Goal: Task Accomplishment & Management: Use online tool/utility

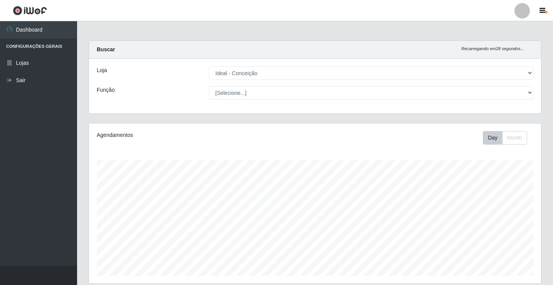
select select "231"
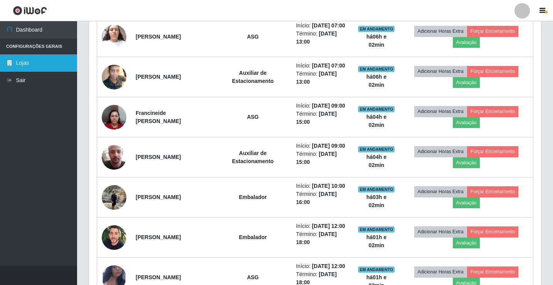
scroll to position [160, 452]
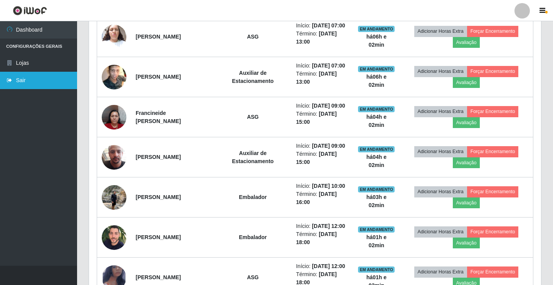
click at [21, 74] on link "Sair" at bounding box center [38, 80] width 77 height 17
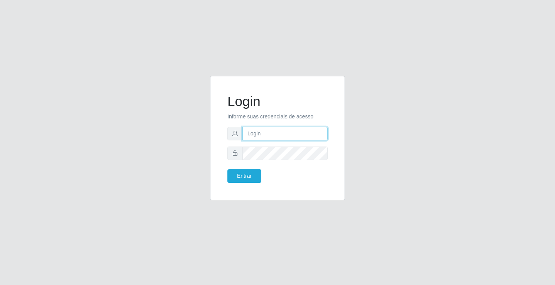
click at [266, 134] on input "text" at bounding box center [285, 133] width 85 height 13
type input "ediane@ideal"
click at [227, 169] on button "Entrar" at bounding box center [244, 175] width 34 height 13
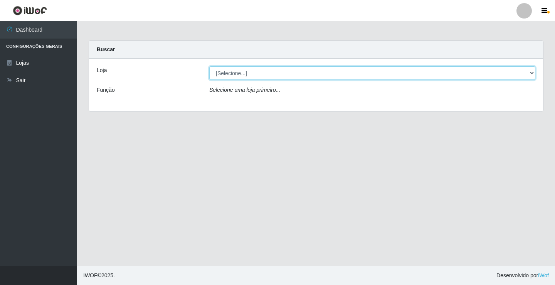
drag, startPoint x: 262, startPoint y: 78, endPoint x: 261, endPoint y: 71, distance: 6.7
click at [261, 77] on select "[Selecione...] Ideal - Conceição" at bounding box center [372, 72] width 326 height 13
select select "231"
click at [209, 66] on select "[Selecione...] Ideal - Conceição" at bounding box center [372, 72] width 326 height 13
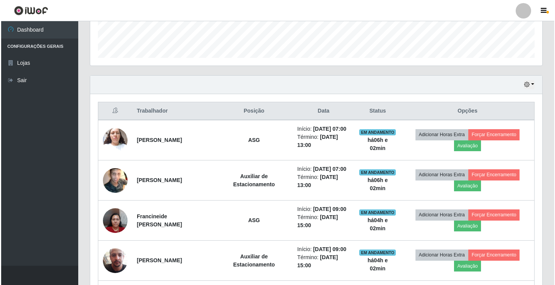
scroll to position [231, 0]
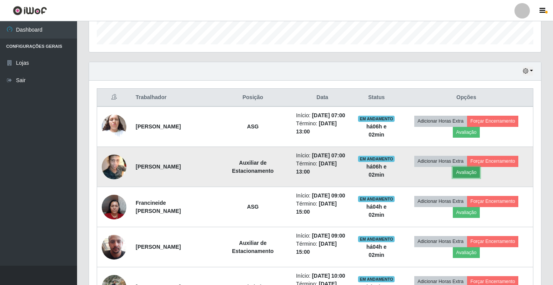
click at [472, 172] on button "Avaliação" at bounding box center [466, 172] width 27 height 11
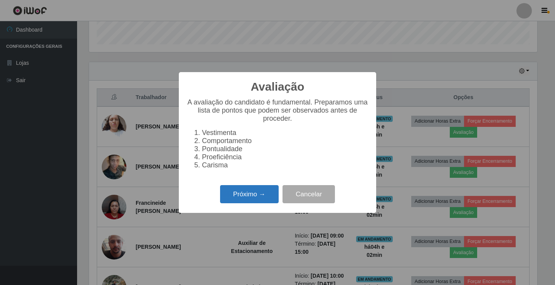
click at [239, 194] on button "Próximo →" at bounding box center [249, 194] width 59 height 18
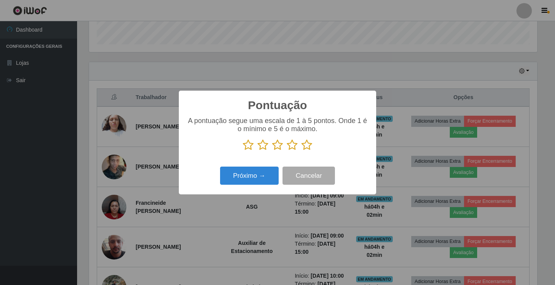
scroll to position [385412, 385124]
click at [263, 181] on button "Próximo →" at bounding box center [249, 176] width 59 height 18
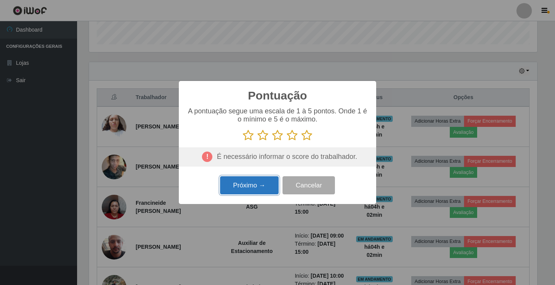
click at [263, 181] on button "Próximo →" at bounding box center [249, 185] width 59 height 18
click at [309, 136] on icon at bounding box center [307, 136] width 11 height 12
click at [302, 141] on input "radio" at bounding box center [302, 141] width 0 height 0
click at [263, 182] on button "Próximo →" at bounding box center [249, 185] width 59 height 18
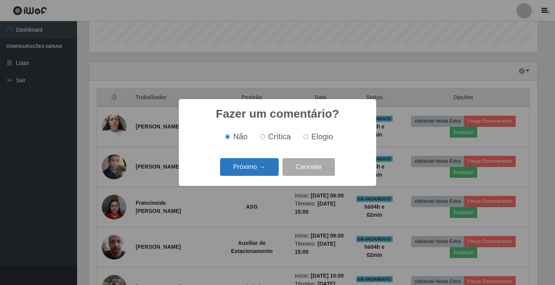
click at [259, 170] on button "Próximo →" at bounding box center [249, 167] width 59 height 18
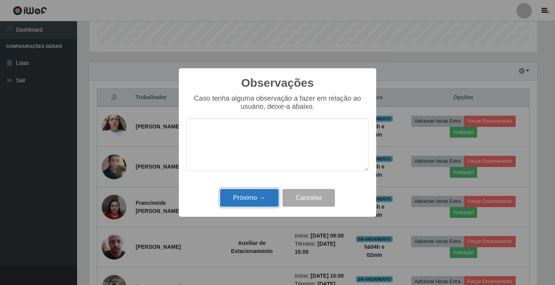
click at [267, 197] on button "Próximo →" at bounding box center [249, 198] width 59 height 18
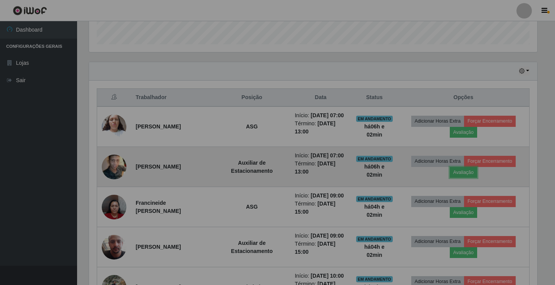
scroll to position [160, 452]
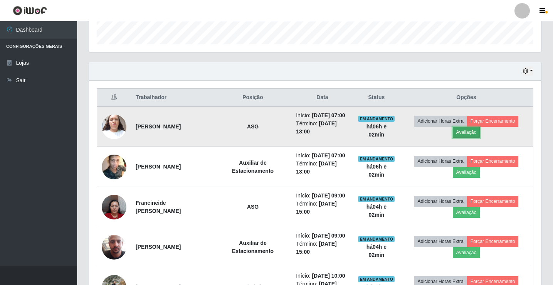
click at [466, 133] on button "Avaliação" at bounding box center [466, 132] width 27 height 11
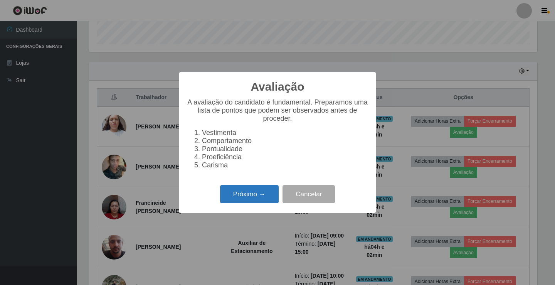
click at [264, 196] on button "Próximo →" at bounding box center [249, 194] width 59 height 18
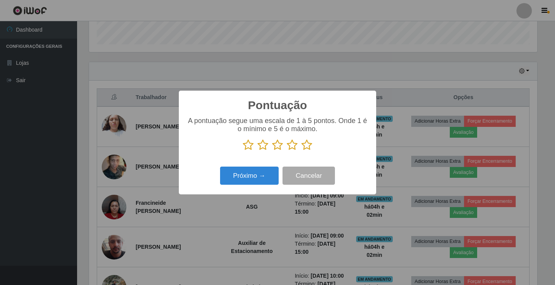
scroll to position [385412, 385124]
click at [307, 144] on icon at bounding box center [307, 145] width 11 height 12
click at [302, 151] on input "radio" at bounding box center [302, 151] width 0 height 0
click at [254, 176] on button "Próximo →" at bounding box center [249, 176] width 59 height 18
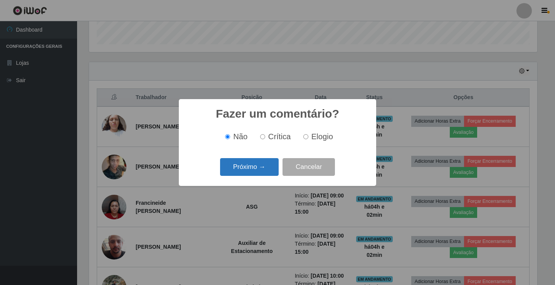
click at [256, 169] on button "Próximo →" at bounding box center [249, 167] width 59 height 18
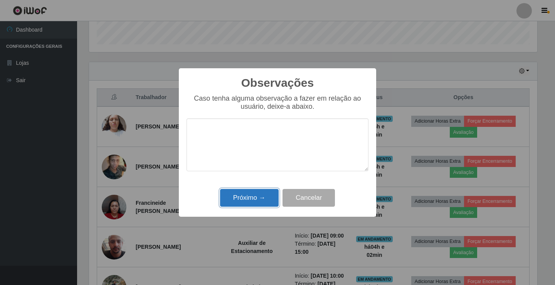
click at [254, 198] on button "Próximo →" at bounding box center [249, 198] width 59 height 18
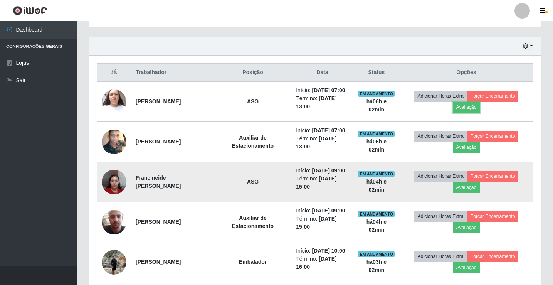
scroll to position [270, 0]
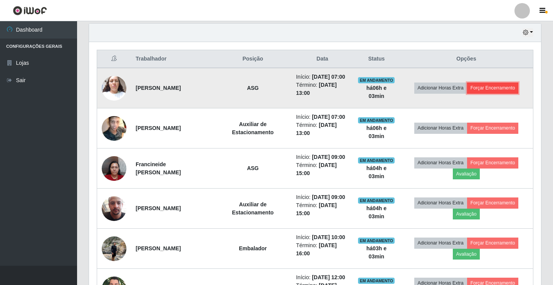
click at [490, 85] on button "Forçar Encerramento" at bounding box center [493, 88] width 52 height 11
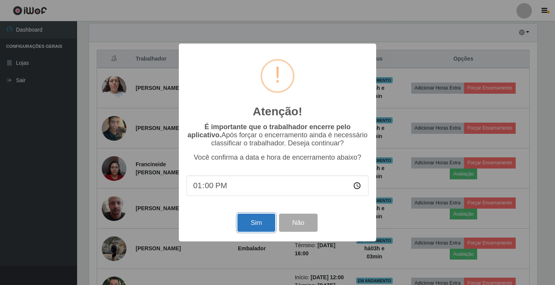
click at [251, 222] on button "Sim" at bounding box center [256, 223] width 37 height 18
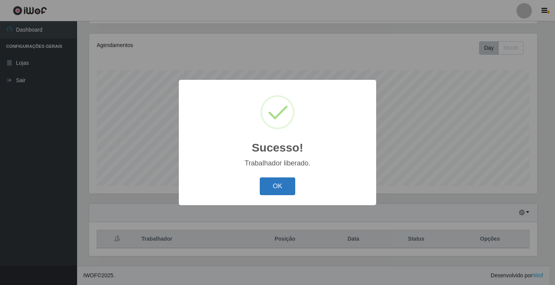
click at [281, 184] on button "OK" at bounding box center [278, 186] width 36 height 18
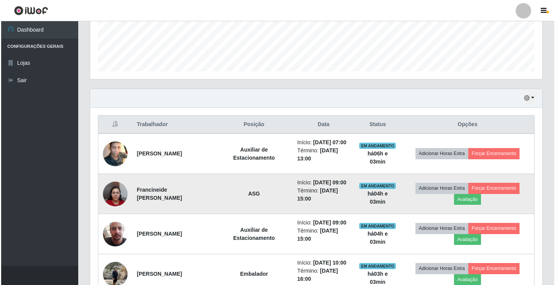
scroll to position [206, 0]
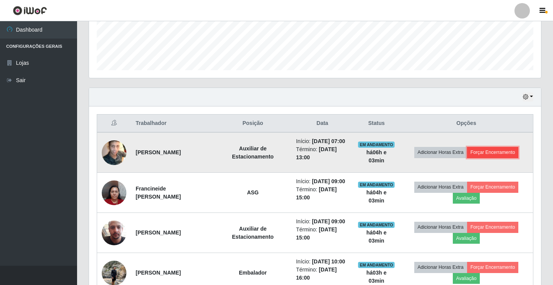
click at [498, 153] on button "Forçar Encerramento" at bounding box center [493, 152] width 52 height 11
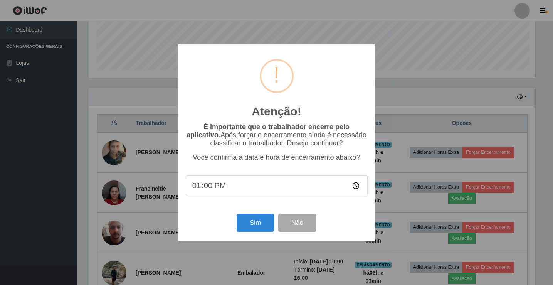
scroll to position [0, 0]
click at [249, 220] on button "Sim" at bounding box center [256, 223] width 37 height 18
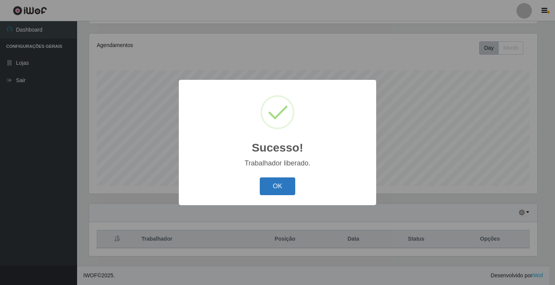
click at [285, 181] on button "OK" at bounding box center [278, 186] width 36 height 18
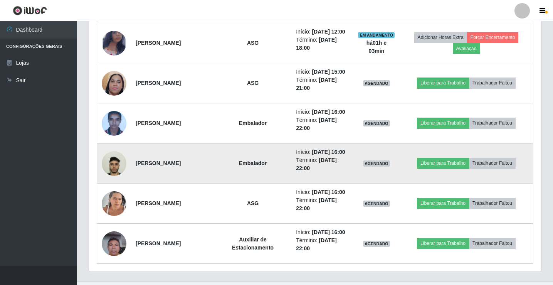
click at [117, 163] on img at bounding box center [114, 164] width 25 height 44
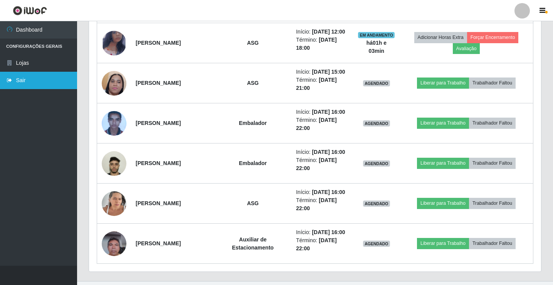
click at [37, 80] on link "Sair" at bounding box center [38, 80] width 77 height 17
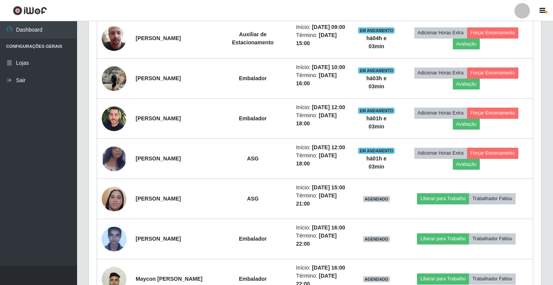
scroll to position [160, 452]
